Goal: Task Accomplishment & Management: Use online tool/utility

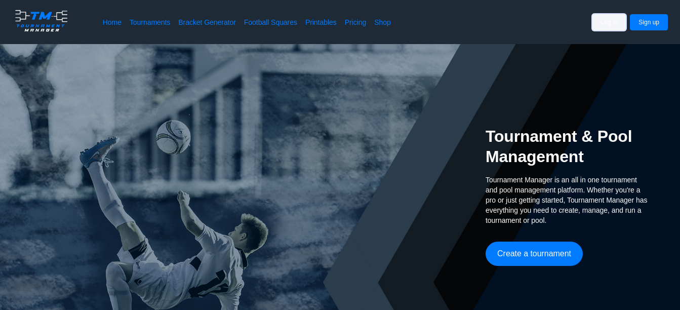
click at [612, 25] on button "Log in" at bounding box center [610, 22] width 34 height 16
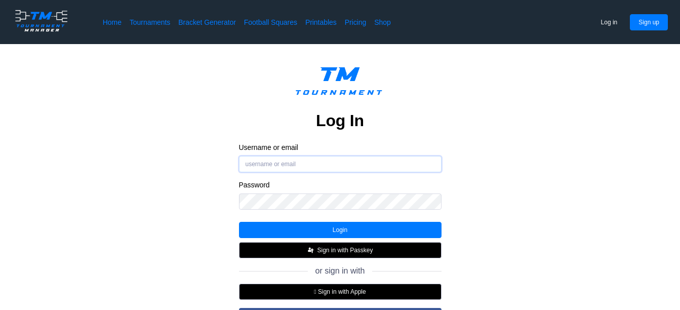
type input "BarnstableCountyWX_2"
click at [389, 156] on input "BarnstableCountyWX_2" at bounding box center [340, 164] width 203 height 16
click at [354, 222] on button "Login" at bounding box center [340, 230] width 203 height 16
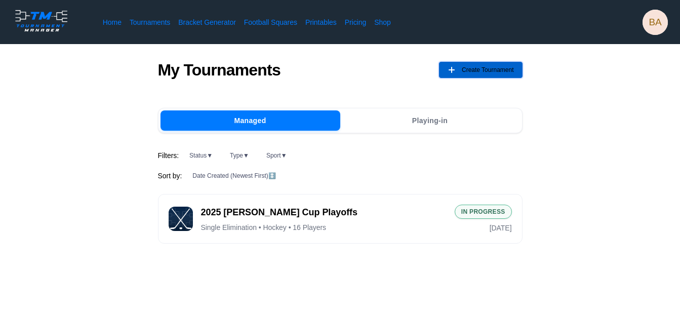
click at [476, 68] on span "Create Tournament" at bounding box center [488, 70] width 52 height 16
